Goal: Task Accomplishment & Management: Manage account settings

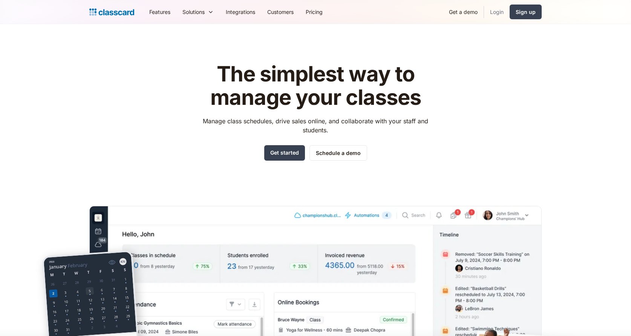
click at [497, 14] on link "Login" at bounding box center [497, 11] width 26 height 17
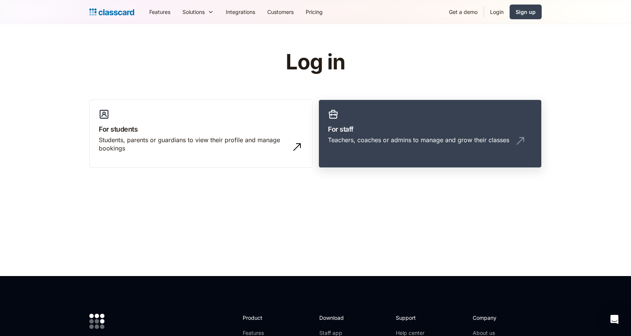
click at [431, 134] on link "For staff Teachers, coaches or admins to manage and grow their classes" at bounding box center [430, 134] width 223 height 69
click at [327, 153] on link "For staff Teachers, coaches or admins to manage and grow their classes" at bounding box center [430, 134] width 223 height 69
